Goal: Information Seeking & Learning: Learn about a topic

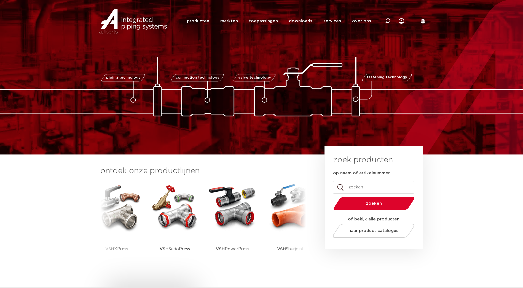
click at [204, 20] on link "producten" at bounding box center [198, 20] width 22 height 21
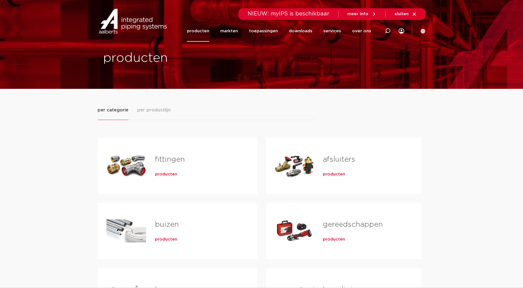
click at [171, 158] on link "fittingen" at bounding box center [170, 159] width 30 height 7
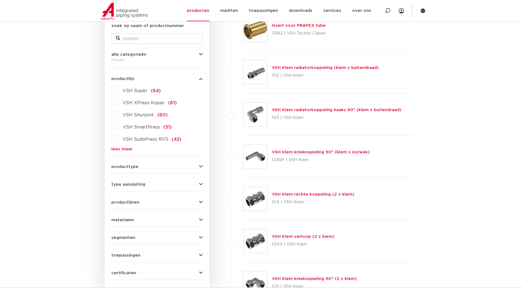
click at [123, 147] on link "lees meer" at bounding box center [156, 149] width 91 height 4
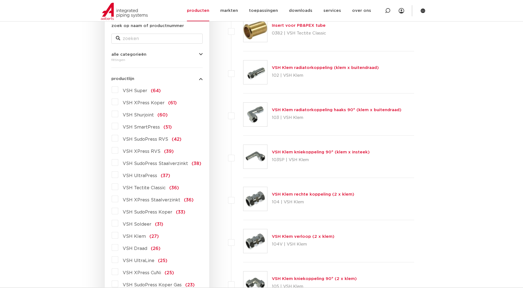
click at [118, 212] on label "VSH SudoPress Koper (33)" at bounding box center [151, 210] width 67 height 9
click at [0, 0] on input "VSH SudoPress Koper (33)" at bounding box center [0, 0] width 0 height 0
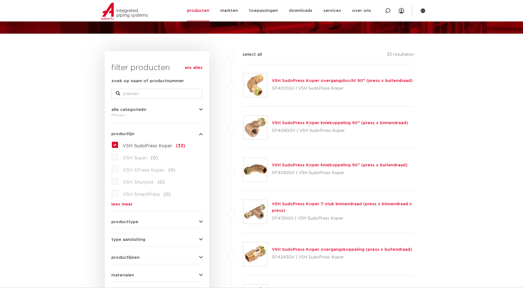
scroll to position [28, 0]
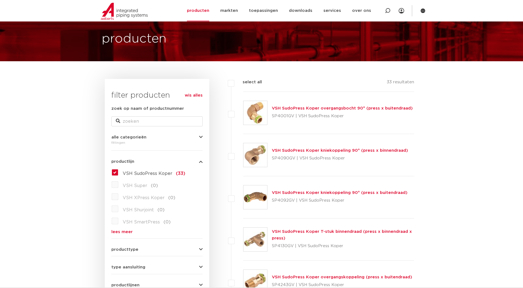
click at [310, 108] on link "VSH SudoPress Koper overgangsbocht 90° (press x buitendraad)" at bounding box center [342, 108] width 141 height 4
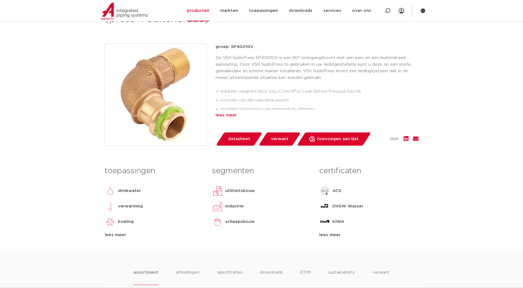
scroll to position [83, 0]
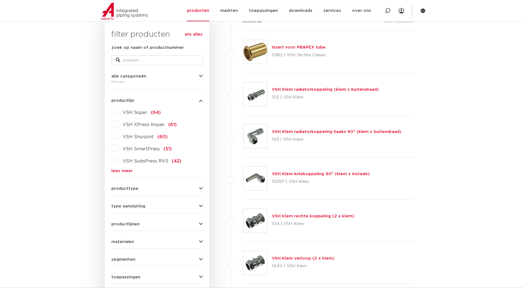
scroll to position [110, 0]
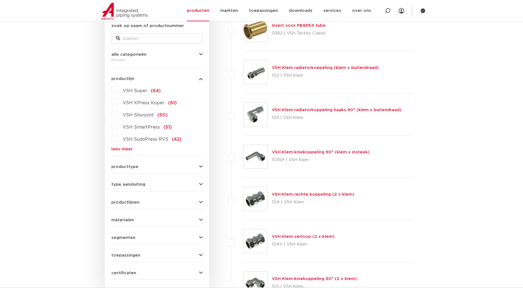
click at [121, 149] on link "lees meer" at bounding box center [156, 149] width 91 height 4
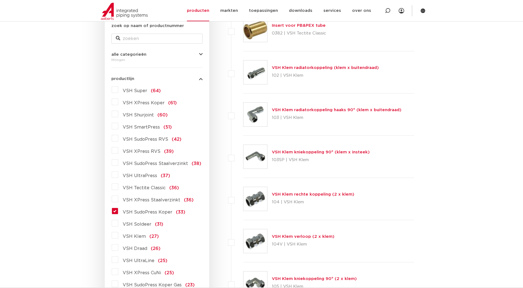
click at [118, 211] on label "VSH SudoPress Koper (33)" at bounding box center [151, 210] width 67 height 9
click at [0, 0] on input "VSH SudoPress Koper (33)" at bounding box center [0, 0] width 0 height 0
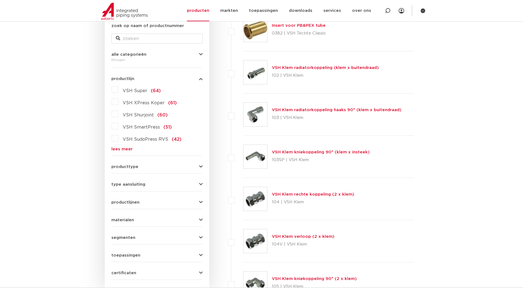
scroll to position [110, 0]
click at [121, 147] on link "lees meer" at bounding box center [156, 149] width 91 height 4
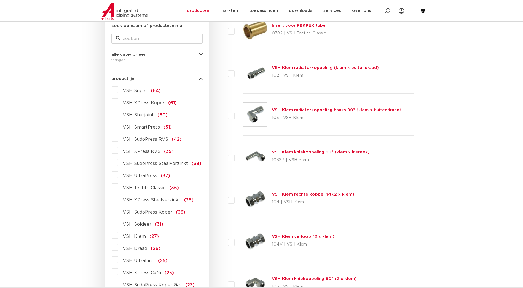
click at [118, 213] on label "VSH SudoPress Koper (33)" at bounding box center [151, 210] width 67 height 9
click at [0, 0] on input "VSH SudoPress Koper (33)" at bounding box center [0, 0] width 0 height 0
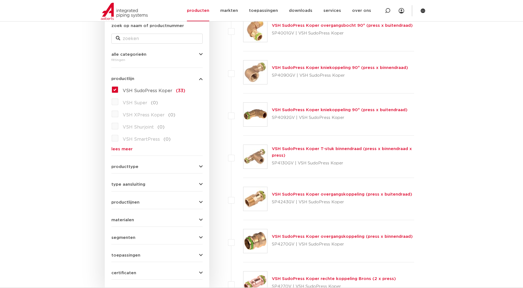
click at [315, 69] on link "VSH SudoPress Koper kniekoppeling 90° (press x binnendraad)" at bounding box center [340, 68] width 136 height 4
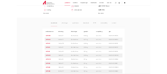
scroll to position [303, 0]
